Goal: Obtain resource: Download file/media

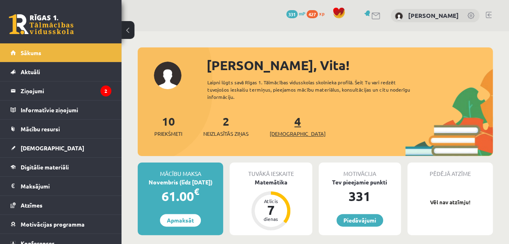
click at [284, 123] on link "4 Ieskaites" at bounding box center [298, 126] width 56 height 24
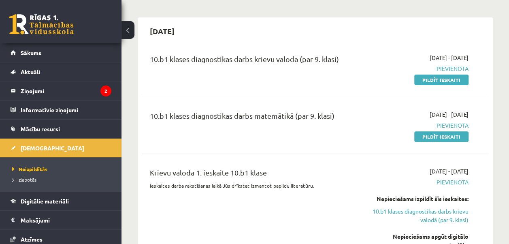
scroll to position [63, 0]
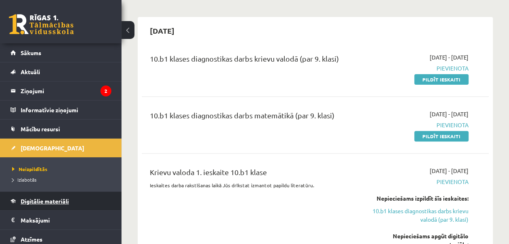
click at [48, 200] on span "Digitālie materiāli" at bounding box center [45, 200] width 48 height 7
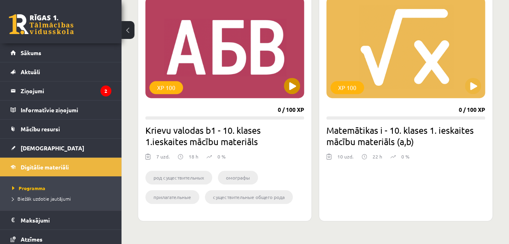
scroll to position [246, 0]
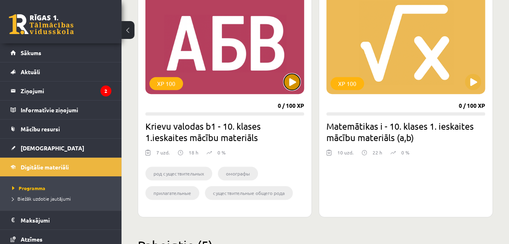
click at [290, 79] on button at bounding box center [292, 82] width 16 height 16
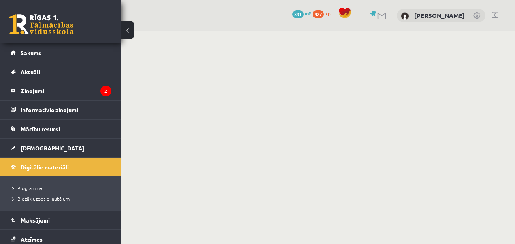
click at [290, 79] on body "0 Dāvanas 331 mP 427 xp Vita Balode Sākums Aktuāli Kā mācīties eSKOLĀ Kontakti …" at bounding box center [257, 122] width 515 height 244
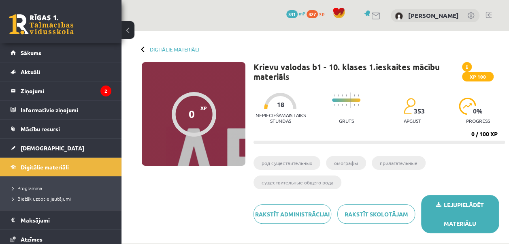
click at [451, 204] on link "Lejupielādēt materiālu" at bounding box center [460, 214] width 78 height 38
